Goal: Navigation & Orientation: Find specific page/section

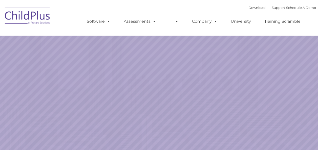
select select "MEDIUM"
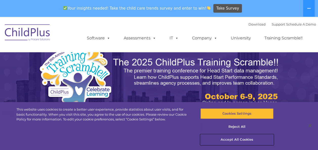
click at [237, 140] on button "Accept All Cookies" at bounding box center [236, 140] width 73 height 11
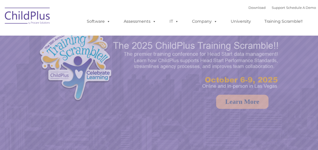
select select "MEDIUM"
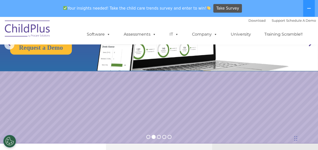
scroll to position [71, 0]
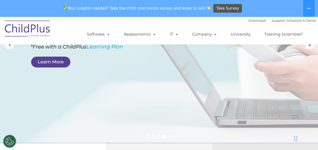
click at [32, 23] on img at bounding box center [27, 29] width 51 height 25
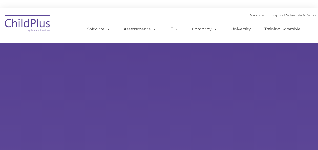
type input ""
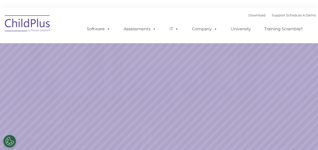
select select "MEDIUM"
